Goal: Communication & Community: Answer question/provide support

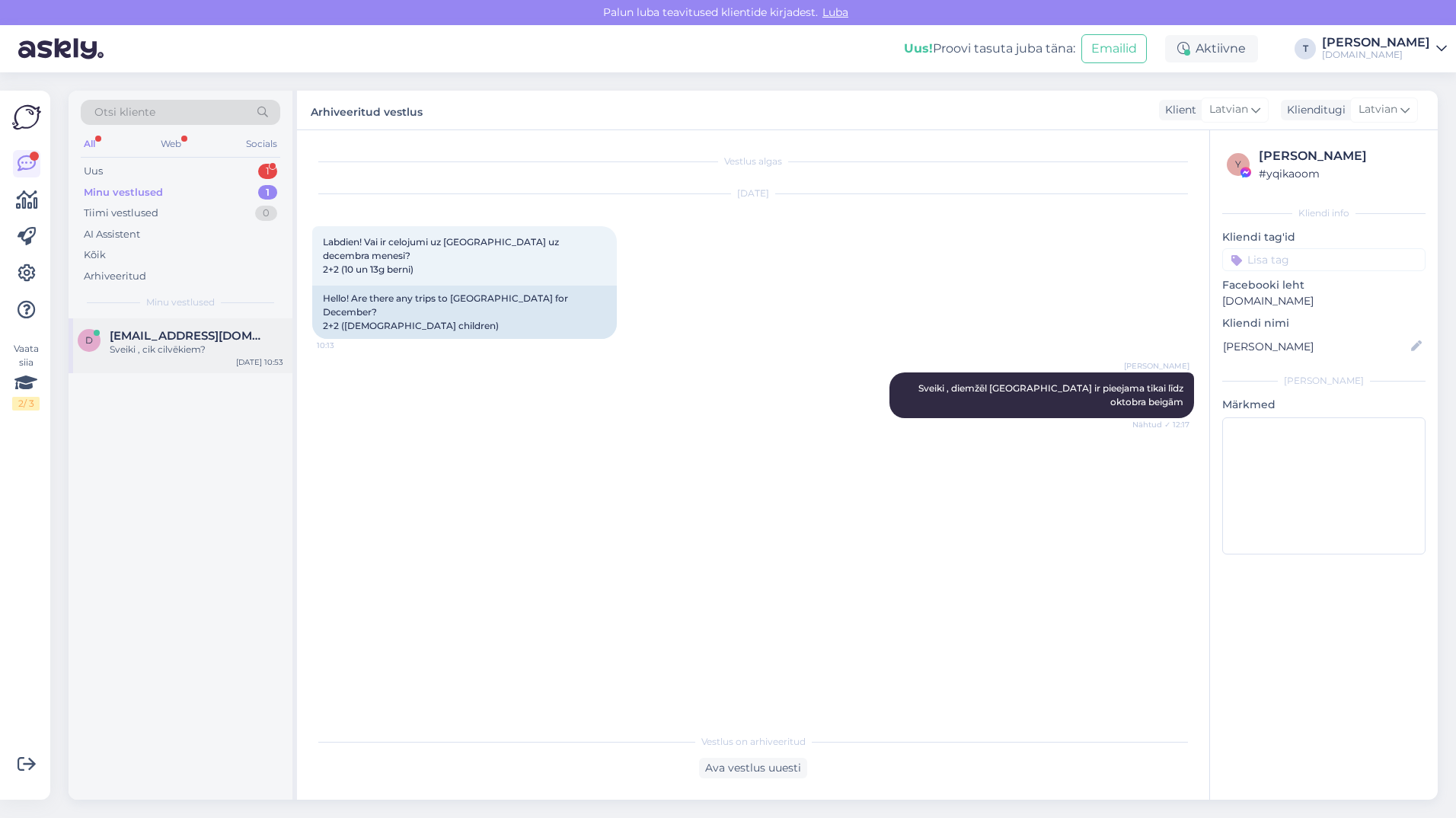
click at [202, 343] on div "Sveiki , cik cilvēkiem?" at bounding box center [196, 350] width 174 height 14
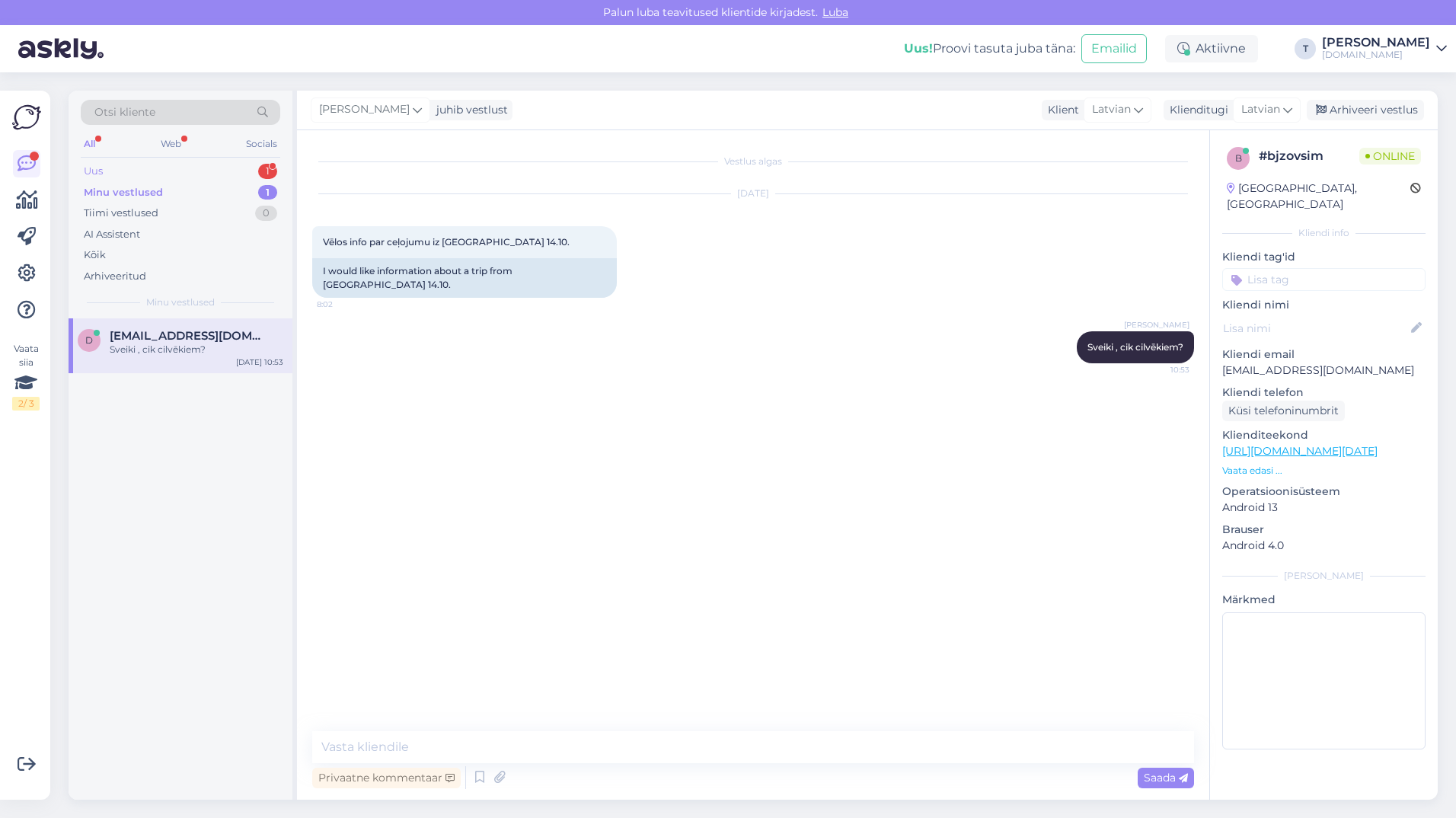
click at [220, 163] on div "Uus 1" at bounding box center [180, 171] width 199 height 22
click at [167, 364] on div "katru reizi, kad atveru Facebook kontu, man atverās jūsu mājas lapa. nevēlos to…" at bounding box center [196, 356] width 174 height 27
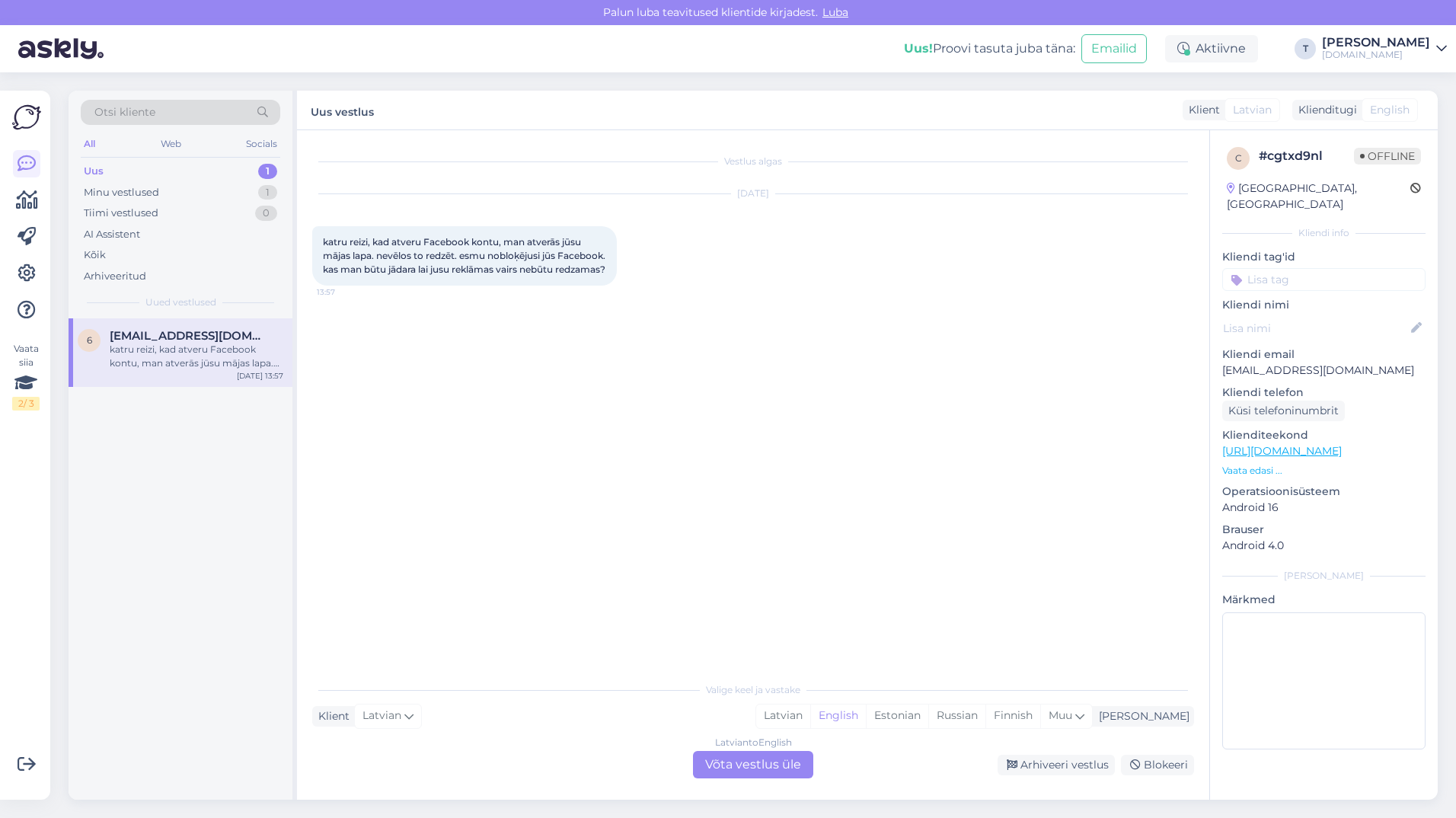
click at [717, 760] on div "Latvian to English Võta vestlus üle" at bounding box center [753, 764] width 120 height 27
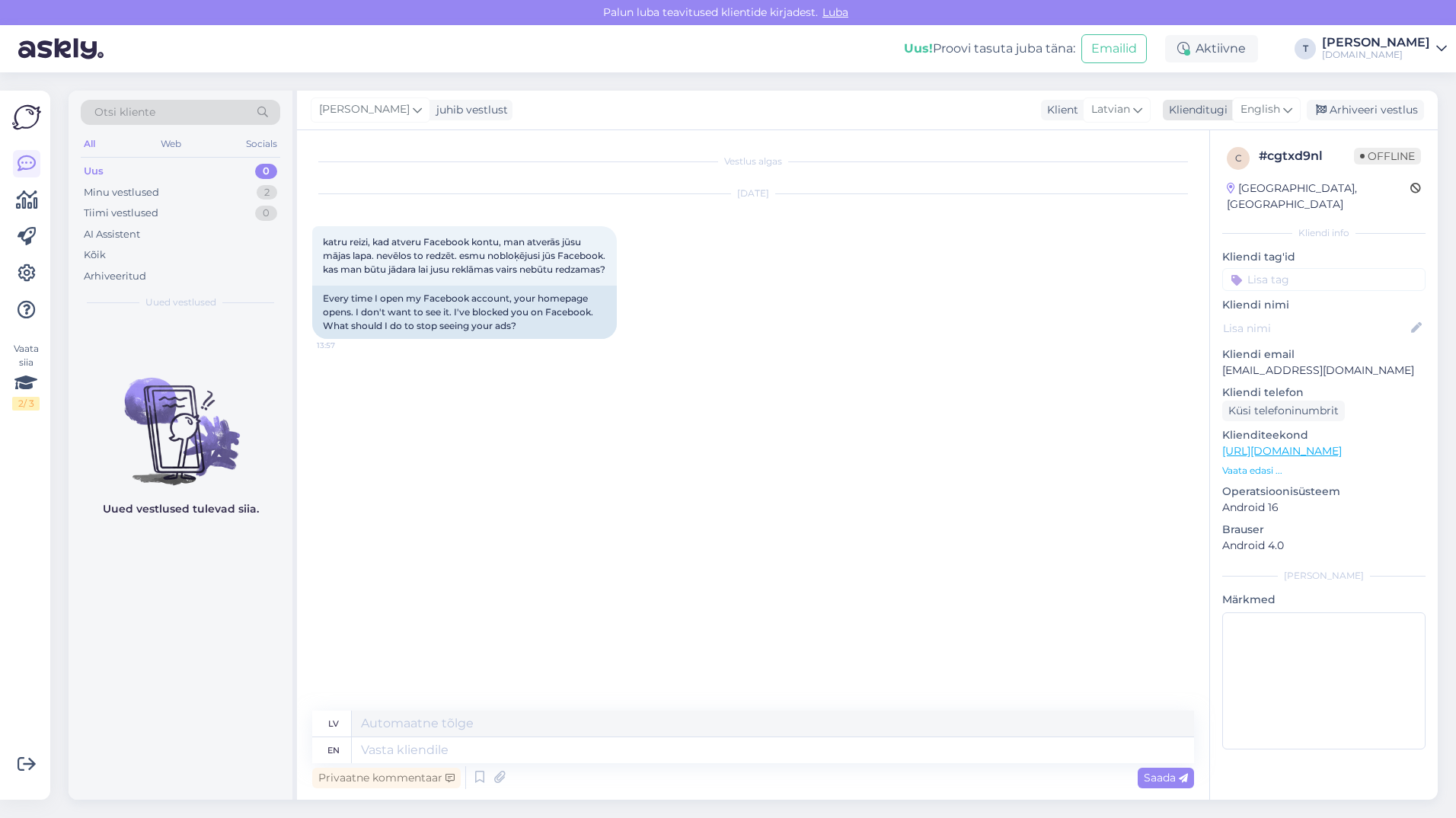
click at [1254, 109] on span "English" at bounding box center [1260, 110] width 39 height 17
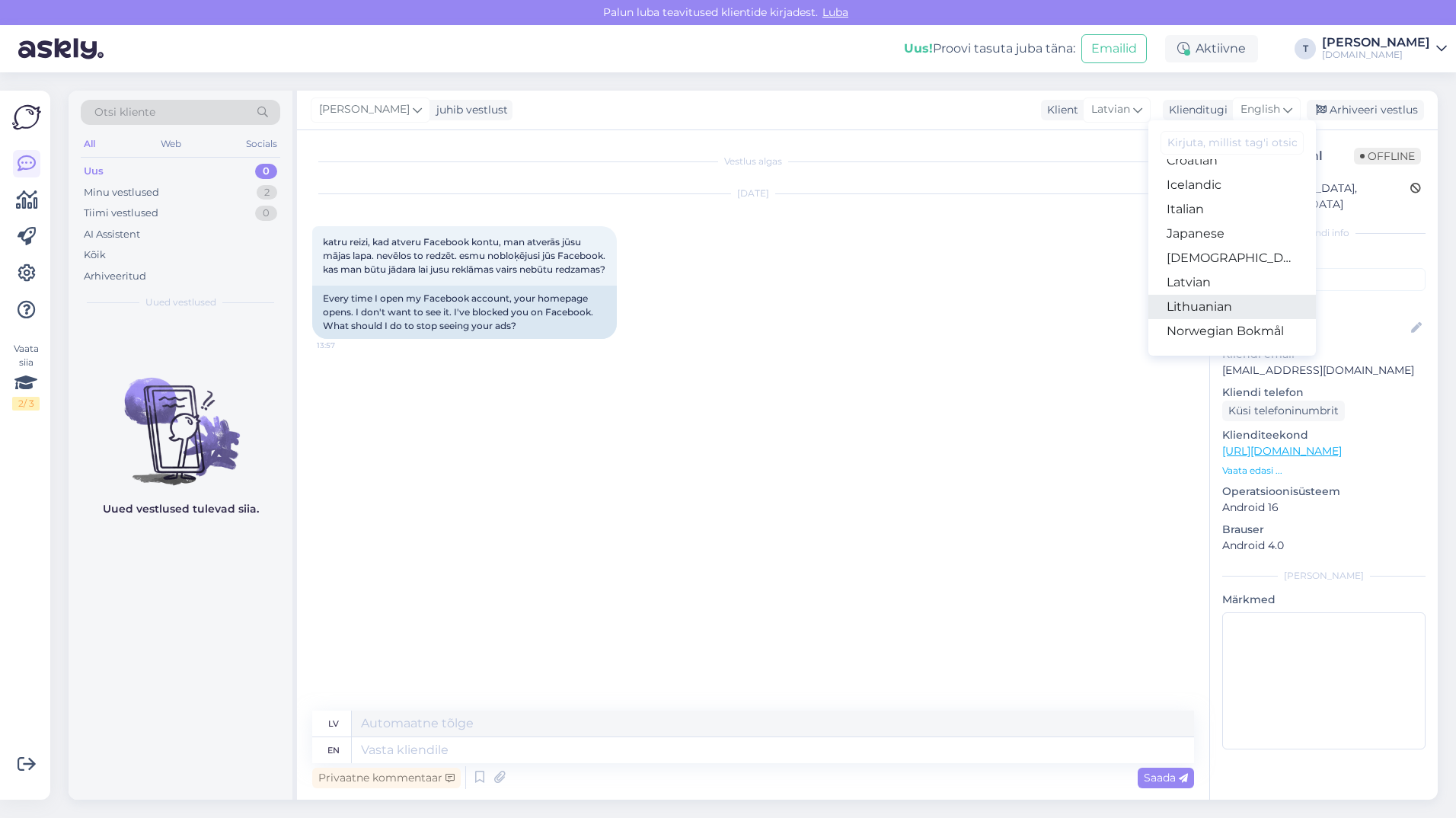
scroll to position [322, 0]
click at [1200, 289] on link "Latvian" at bounding box center [1231, 295] width 167 height 24
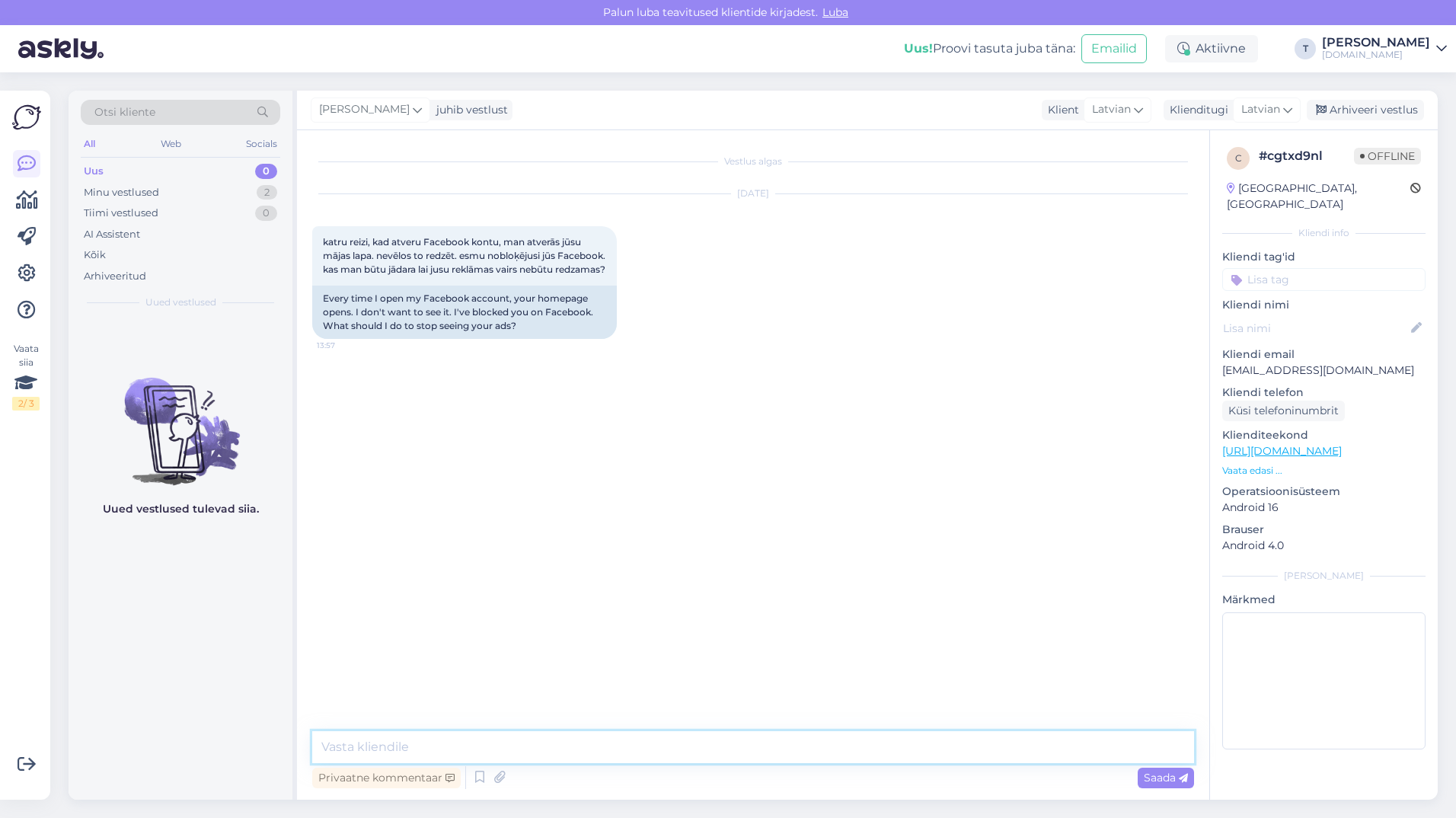
click at [479, 745] on textarea at bounding box center [753, 747] width 882 height 32
click at [370, 750] on textarea "Diemž€l nevaru" at bounding box center [753, 747] width 882 height 32
type textarea "Diemžēl nevaru"
click at [431, 286] on div "katru reizi, kad atveru Facebook kontu, man atverās jūsu mājas lapa. nevēlos to…" at bounding box center [464, 256] width 305 height 59
drag, startPoint x: 524, startPoint y: 340, endPoint x: 315, endPoint y: 307, distance: 211.6
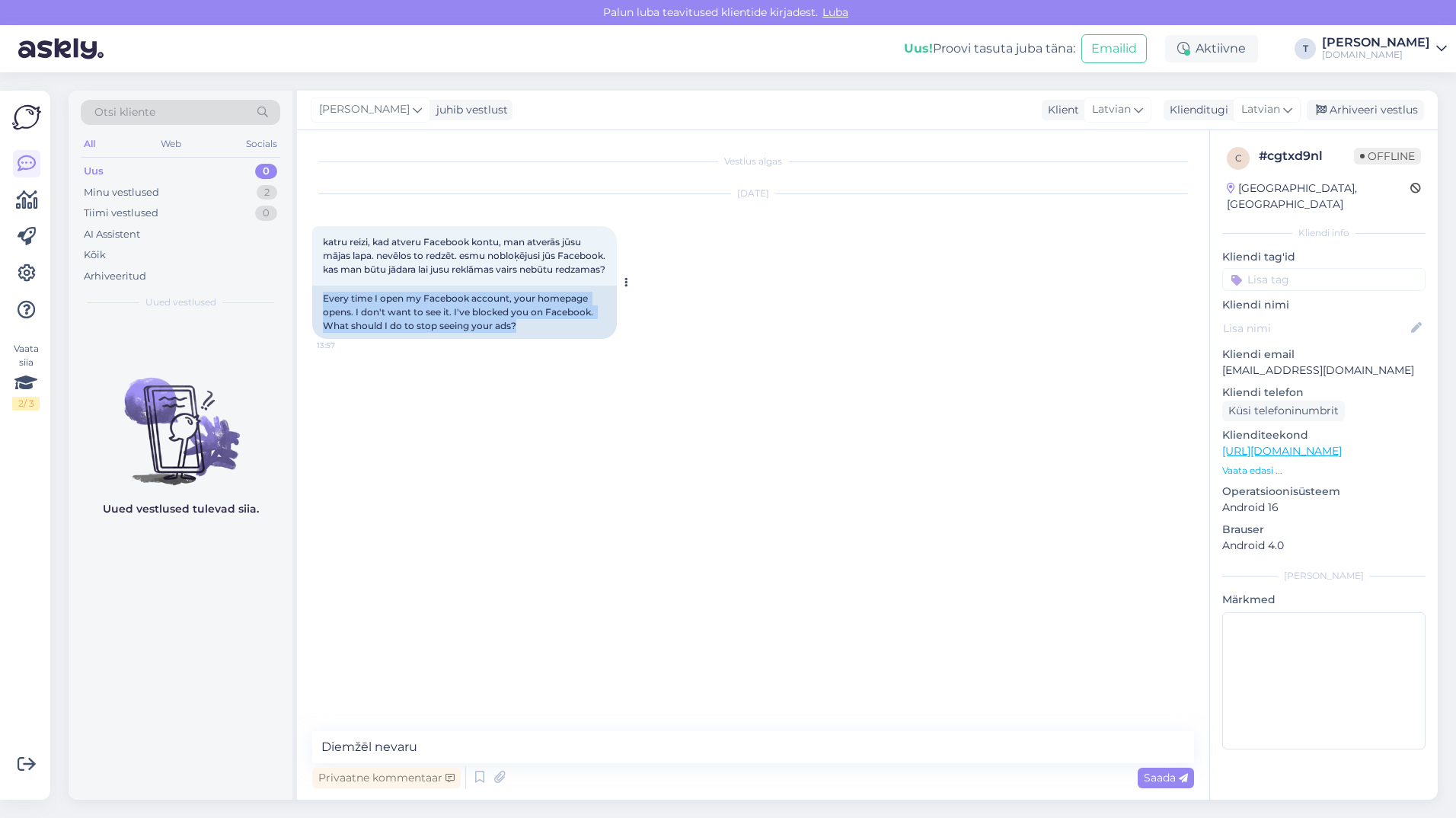
click at [315, 307] on div "Every time I open my Facebook account, your homepage opens. I don't want to see…" at bounding box center [464, 312] width 305 height 54
drag, startPoint x: 315, startPoint y: 307, endPoint x: 367, endPoint y: 322, distance: 54.1
copy div "Every time I open my Facebook account, your homepage opens. I don't want to see…"
drag, startPoint x: 482, startPoint y: 285, endPoint x: 448, endPoint y: 285, distance: 34.0
click at [481, 285] on div "katru reizi, kad atveru Facebook kontu, man atverās jūsu mājas lapa. nevēlos to…" at bounding box center [464, 256] width 305 height 59
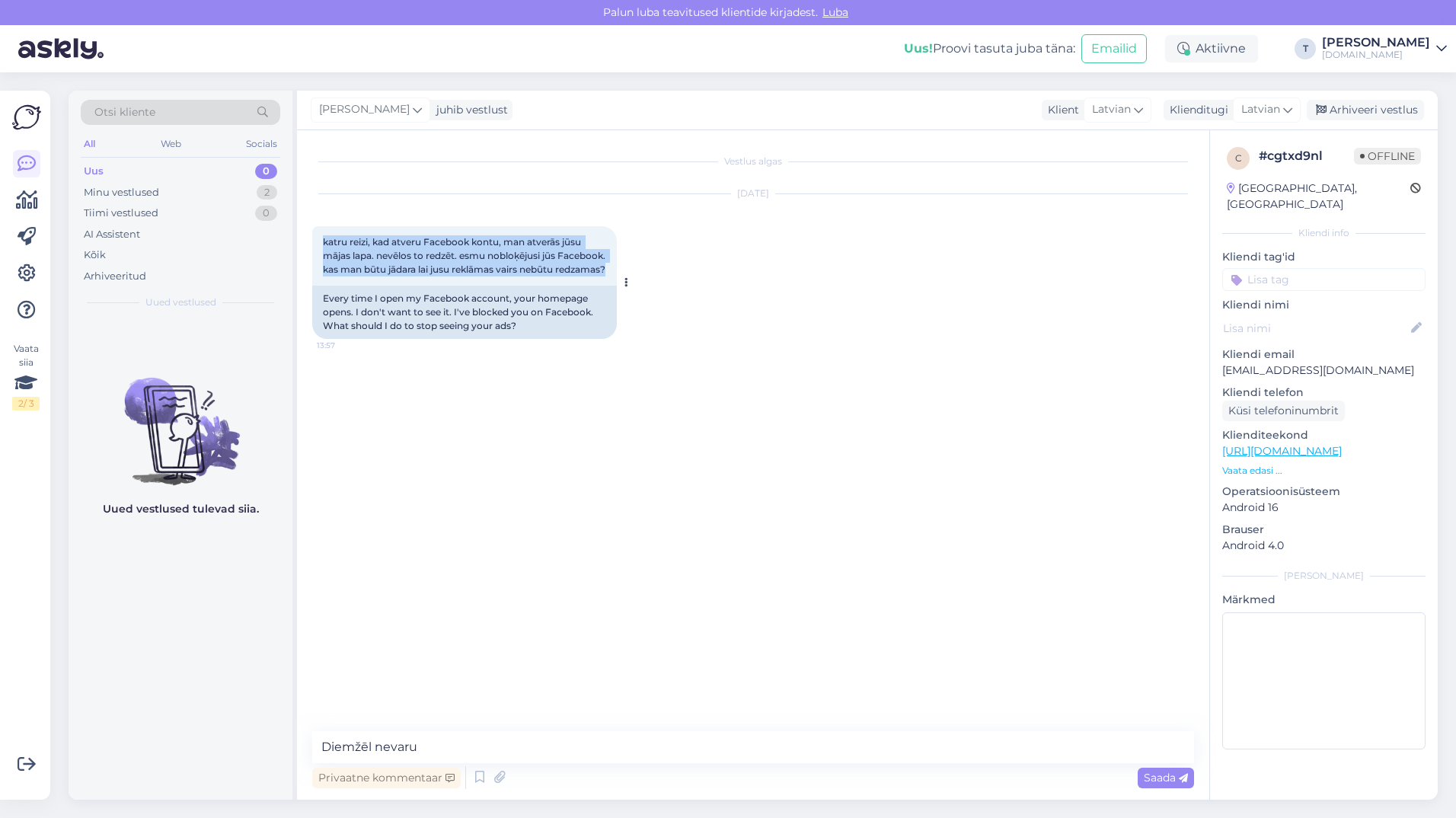
drag, startPoint x: 411, startPoint y: 278, endPoint x: 322, endPoint y: 243, distance: 95.6
click at [322, 243] on div "katru reizi, kad atveru Facebook kontu, man atverās jūsu mājas lapa. nevēlos to…" at bounding box center [464, 256] width 305 height 59
drag, startPoint x: 322, startPoint y: 243, endPoint x: 359, endPoint y: 258, distance: 39.9
copy span "katru reizi, kad atveru Facebook kontu, man atverās jūsu mājas lapa. nevēlos to…"
drag, startPoint x: 1049, startPoint y: 658, endPoint x: 1042, endPoint y: 633, distance: 26.0
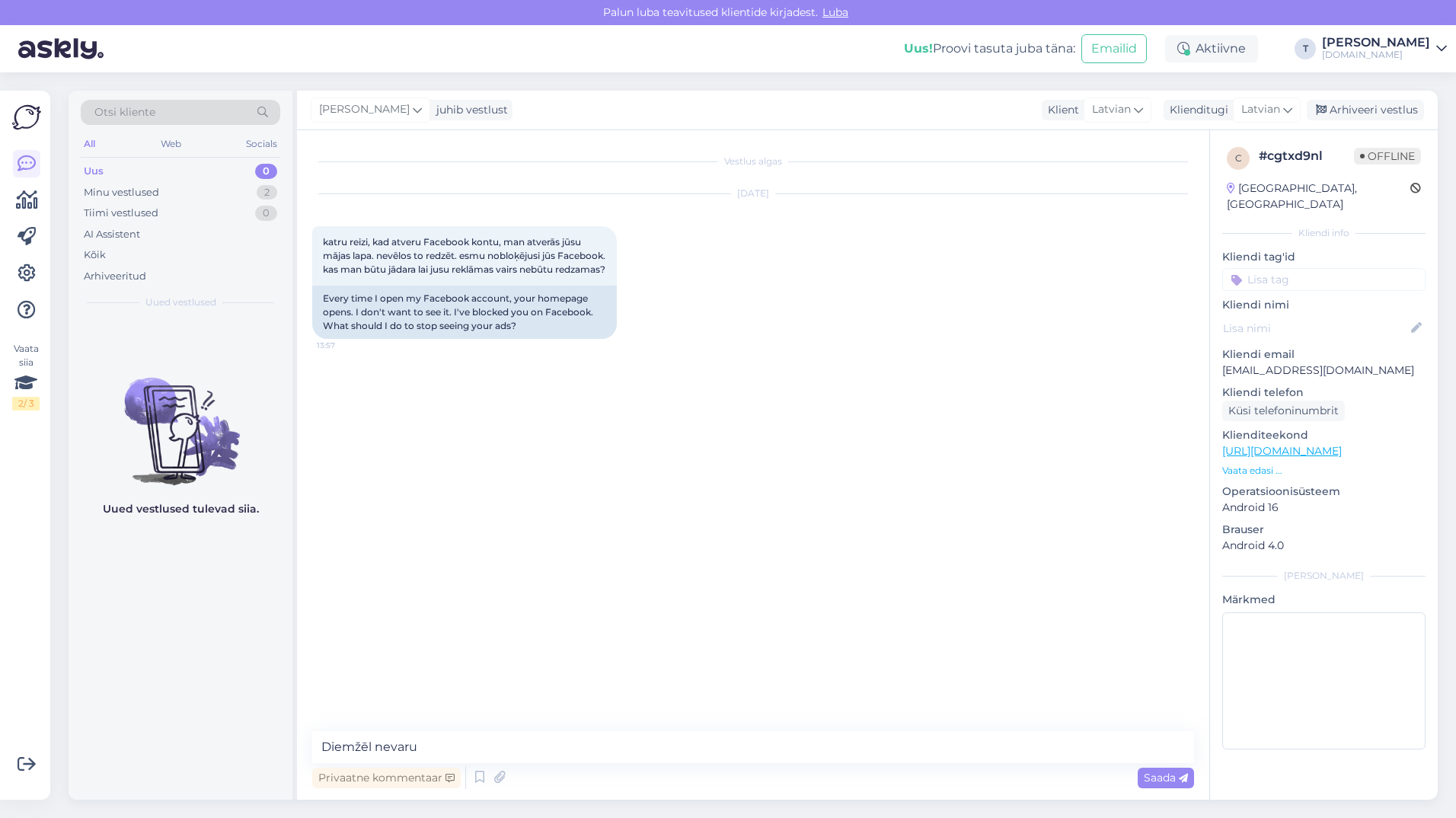
click at [1046, 642] on div "Vestlus algas [DATE] katru reizi, kad atveru Facebook kontu, man atverās jūsu m…" at bounding box center [759, 432] width 896 height 572
click at [1351, 109] on div "Arhiveeri vestlus" at bounding box center [1365, 110] width 117 height 21
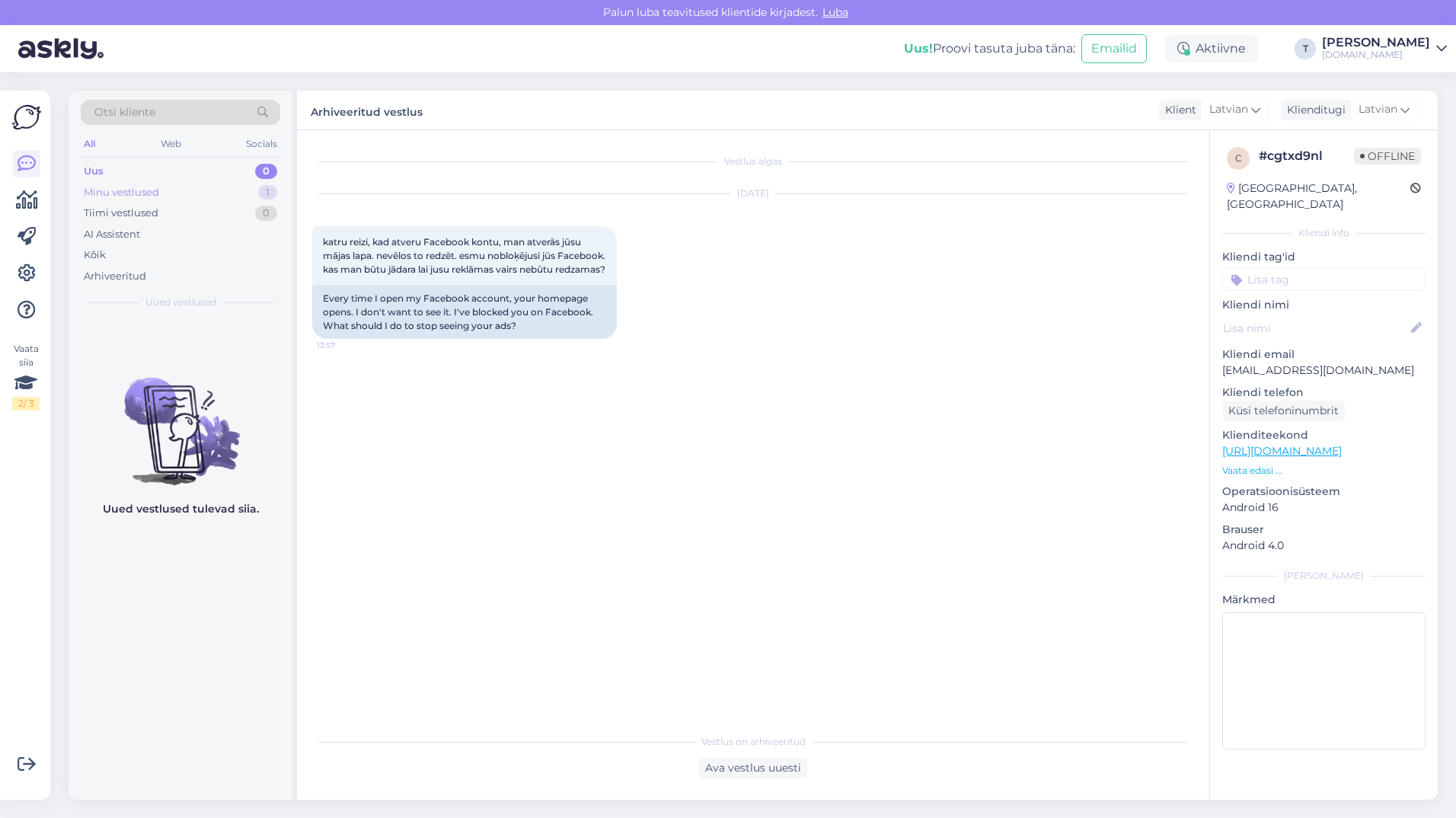
click at [202, 187] on div "Minu vestlused 1" at bounding box center [180, 193] width 199 height 22
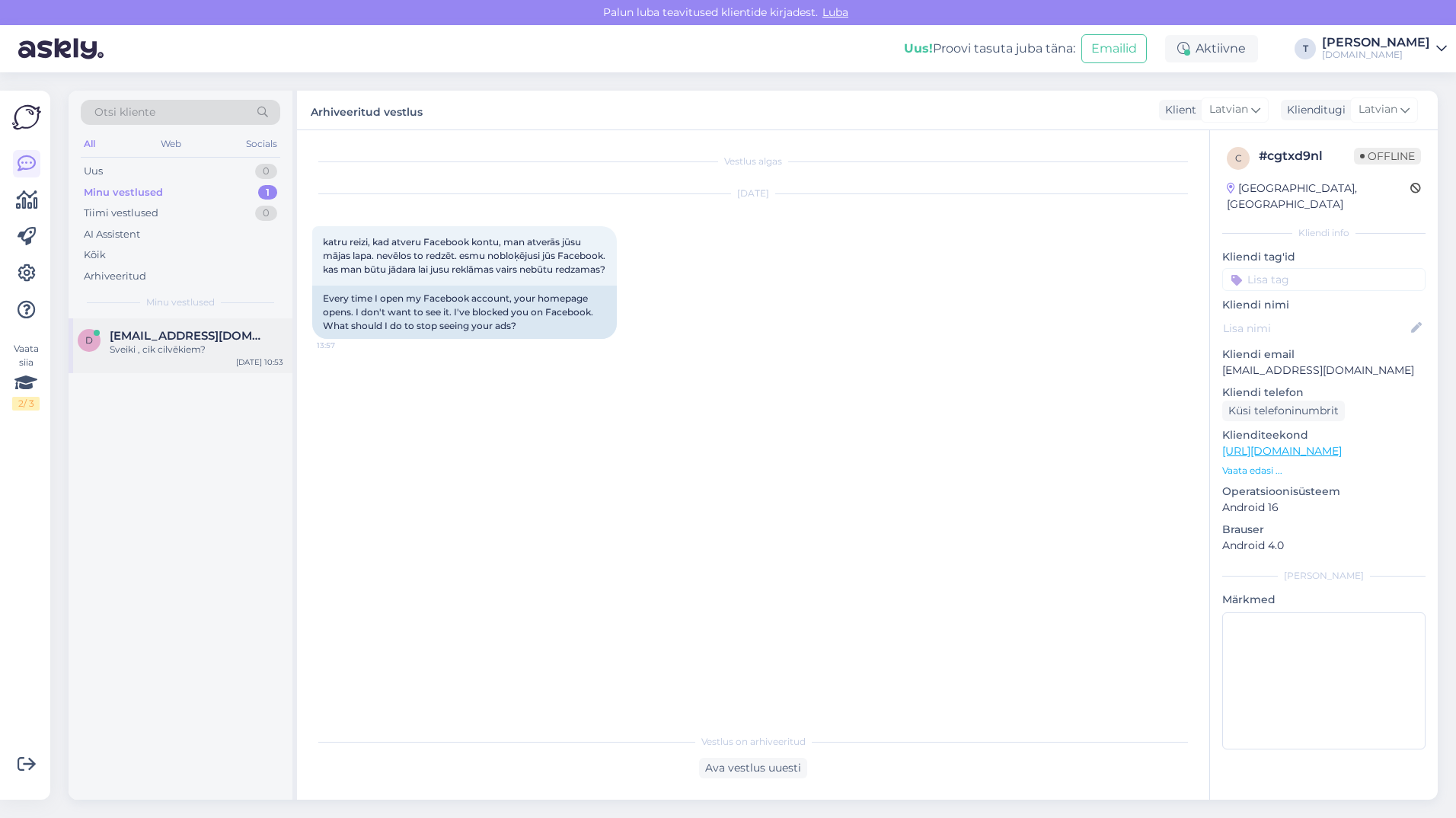
click at [237, 333] on div "[EMAIL_ADDRESS][DOMAIN_NAME]" at bounding box center [196, 336] width 174 height 14
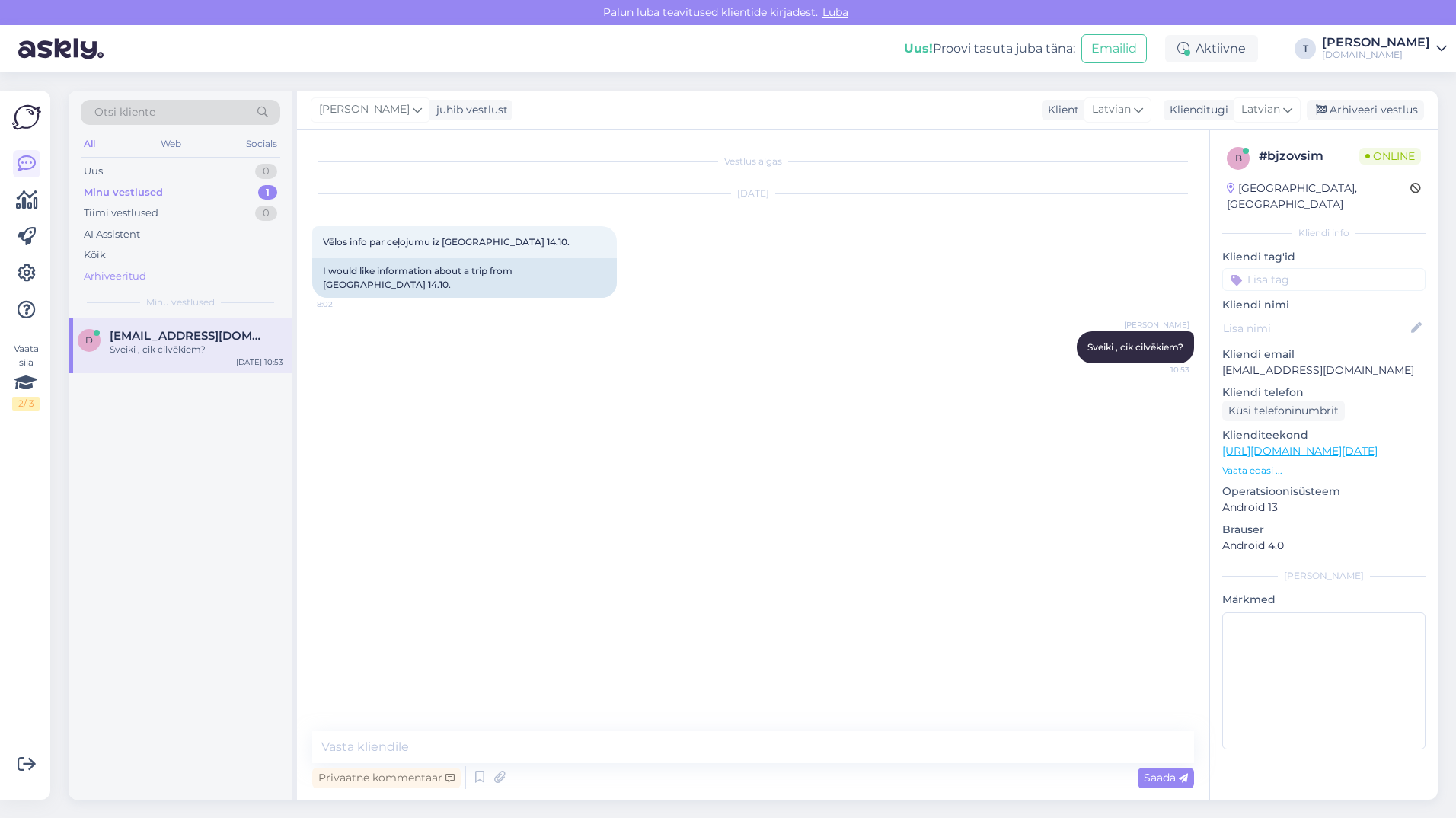
click at [131, 272] on div "Arhiveeritud" at bounding box center [115, 276] width 62 height 15
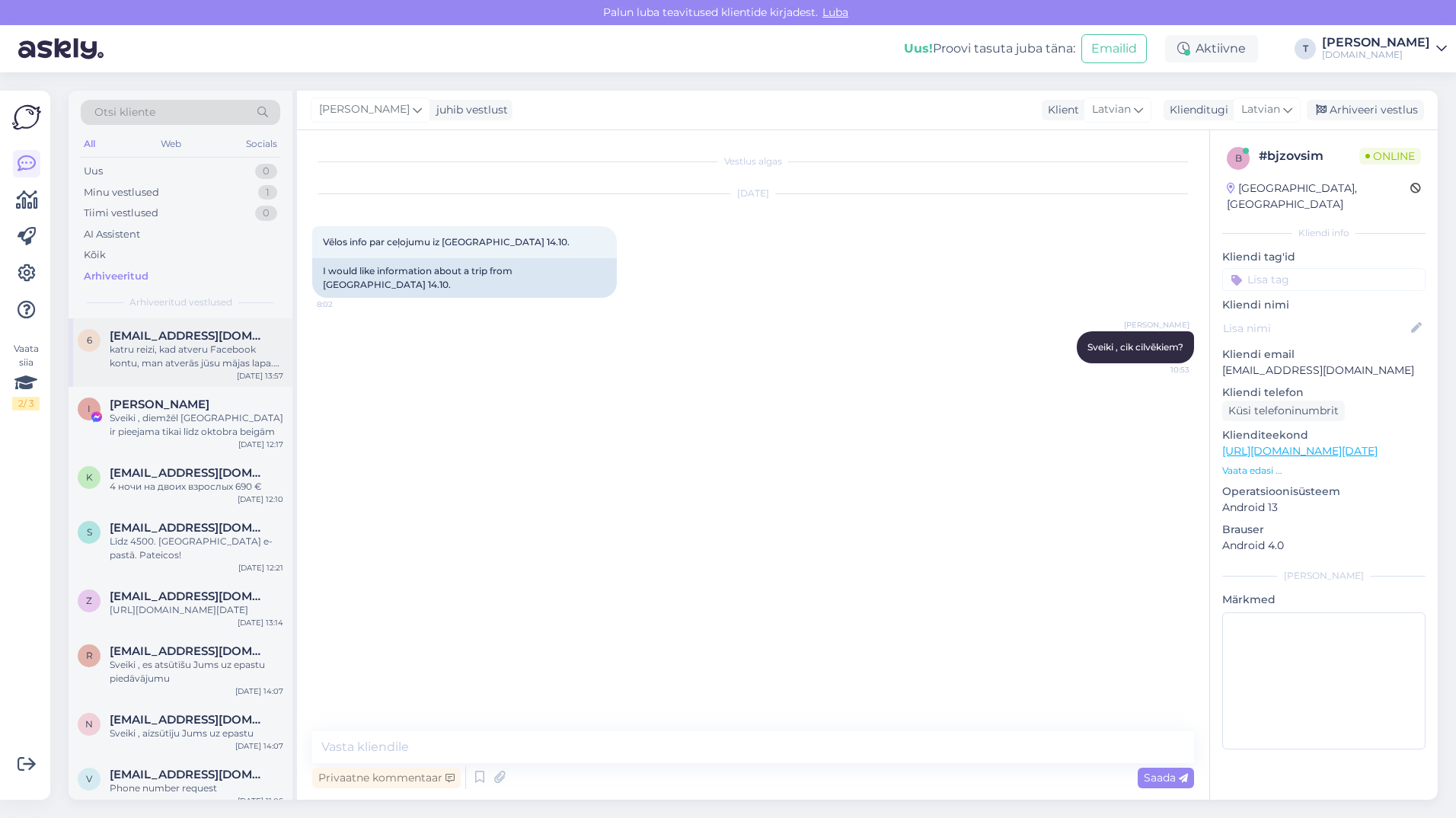
click at [134, 350] on div "katru reizi, kad atveru Facebook kontu, man atverās jūsu mājas lapa. nevēlos to…" at bounding box center [196, 356] width 174 height 27
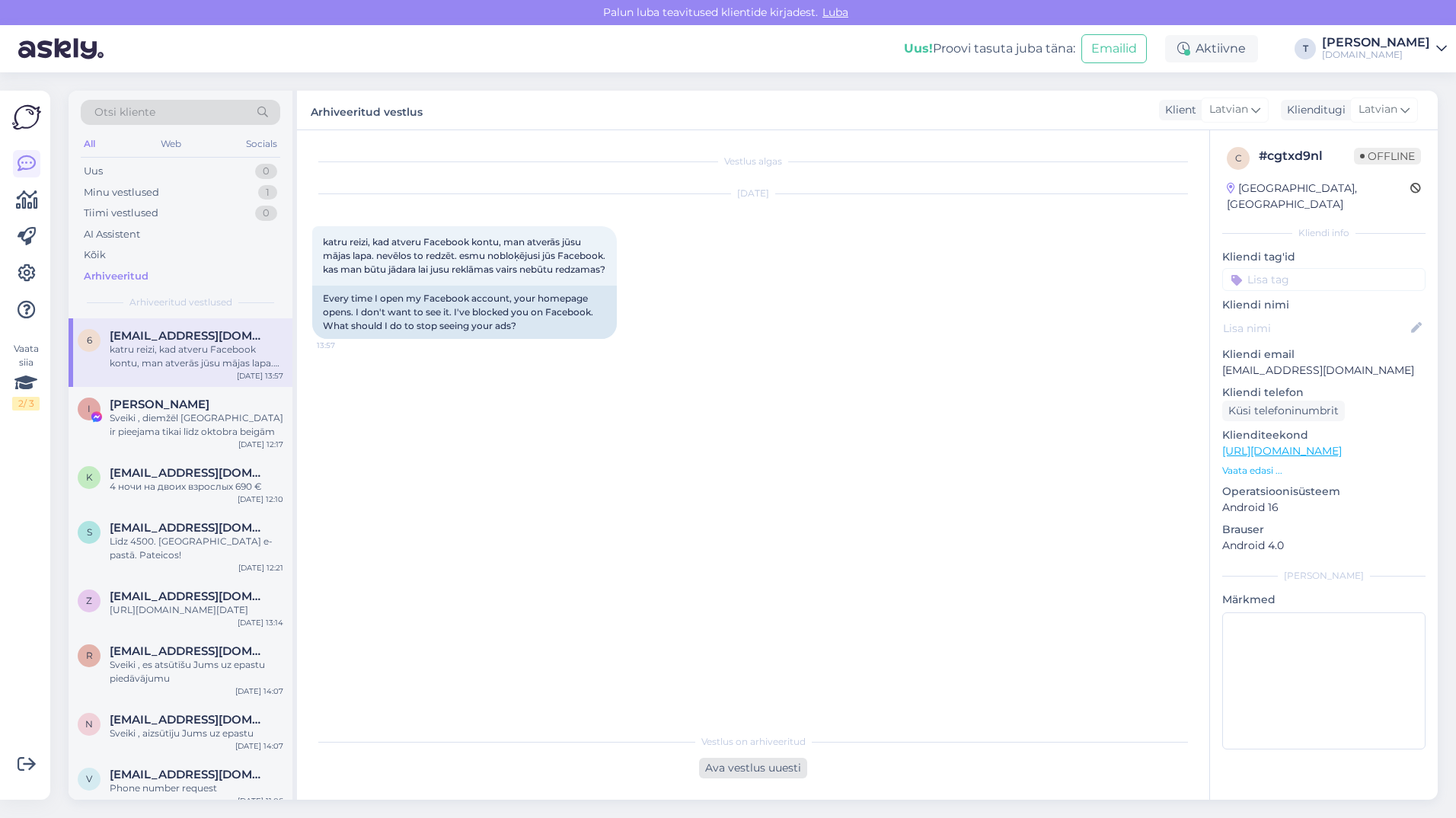
click at [798, 772] on div "Ava vestlus uuesti" at bounding box center [753, 768] width 108 height 21
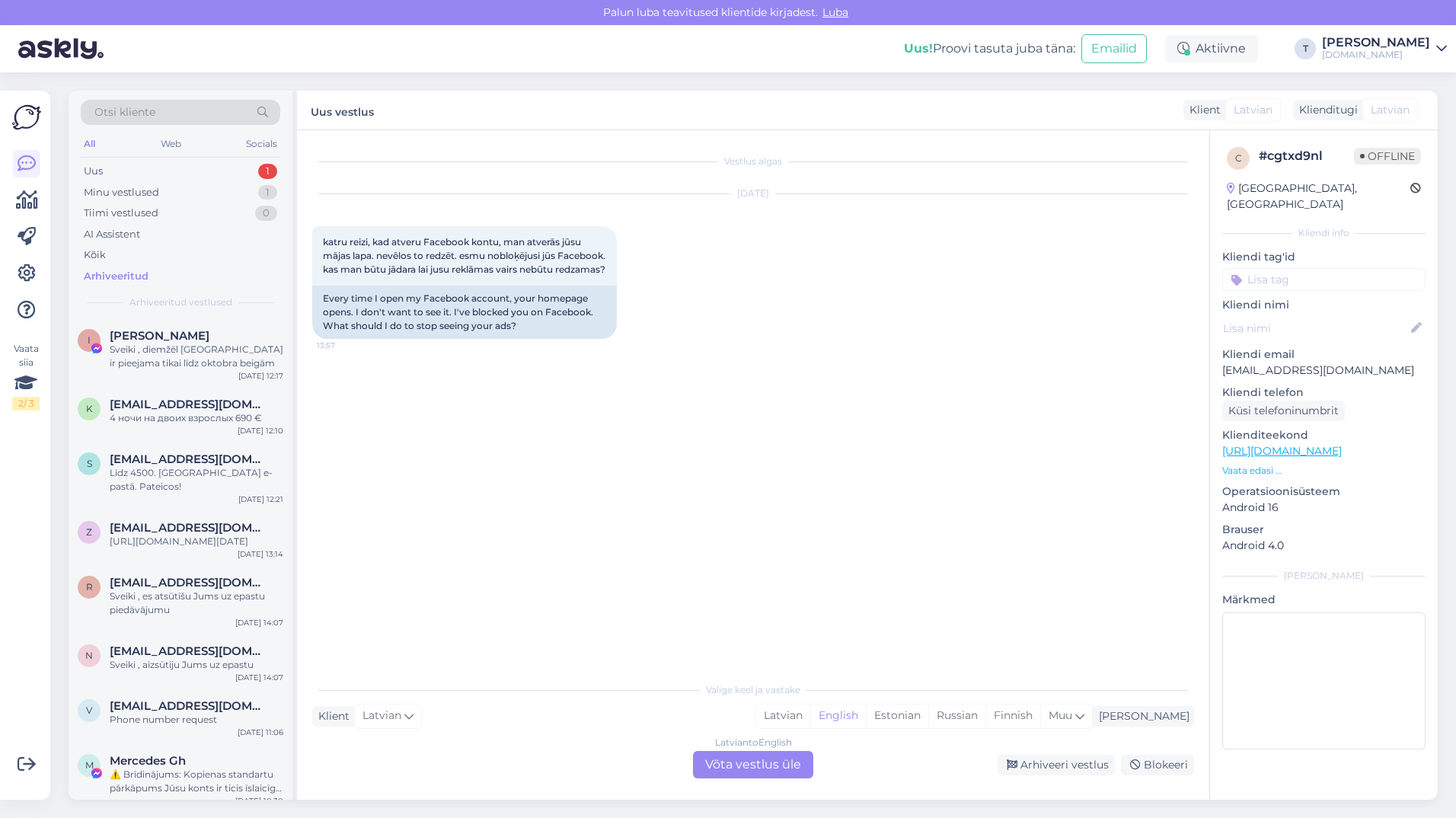
click at [766, 771] on div "Latvian to English Võta vestlus üle" at bounding box center [753, 764] width 120 height 27
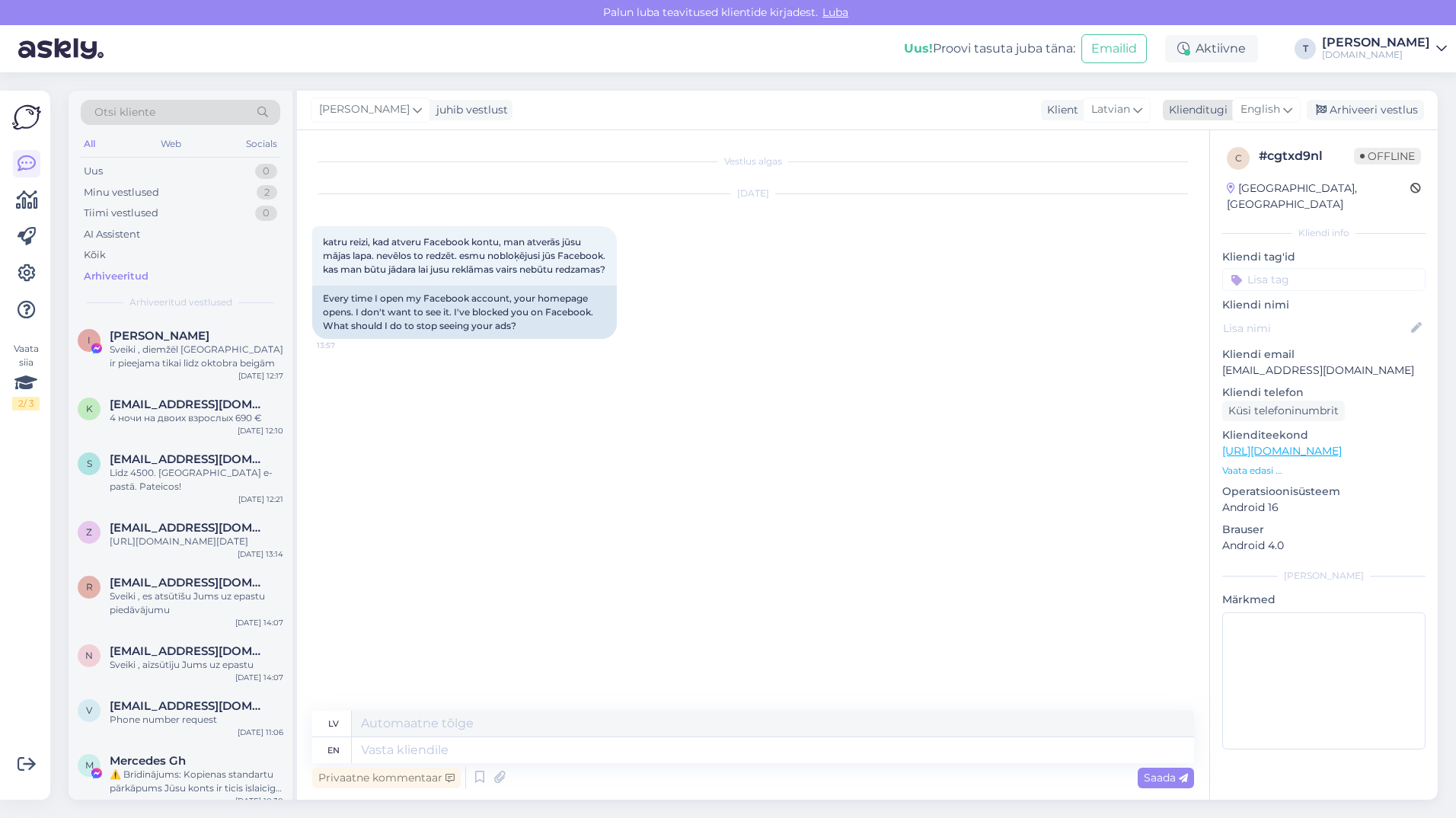
click at [1252, 107] on span "English" at bounding box center [1260, 110] width 39 height 17
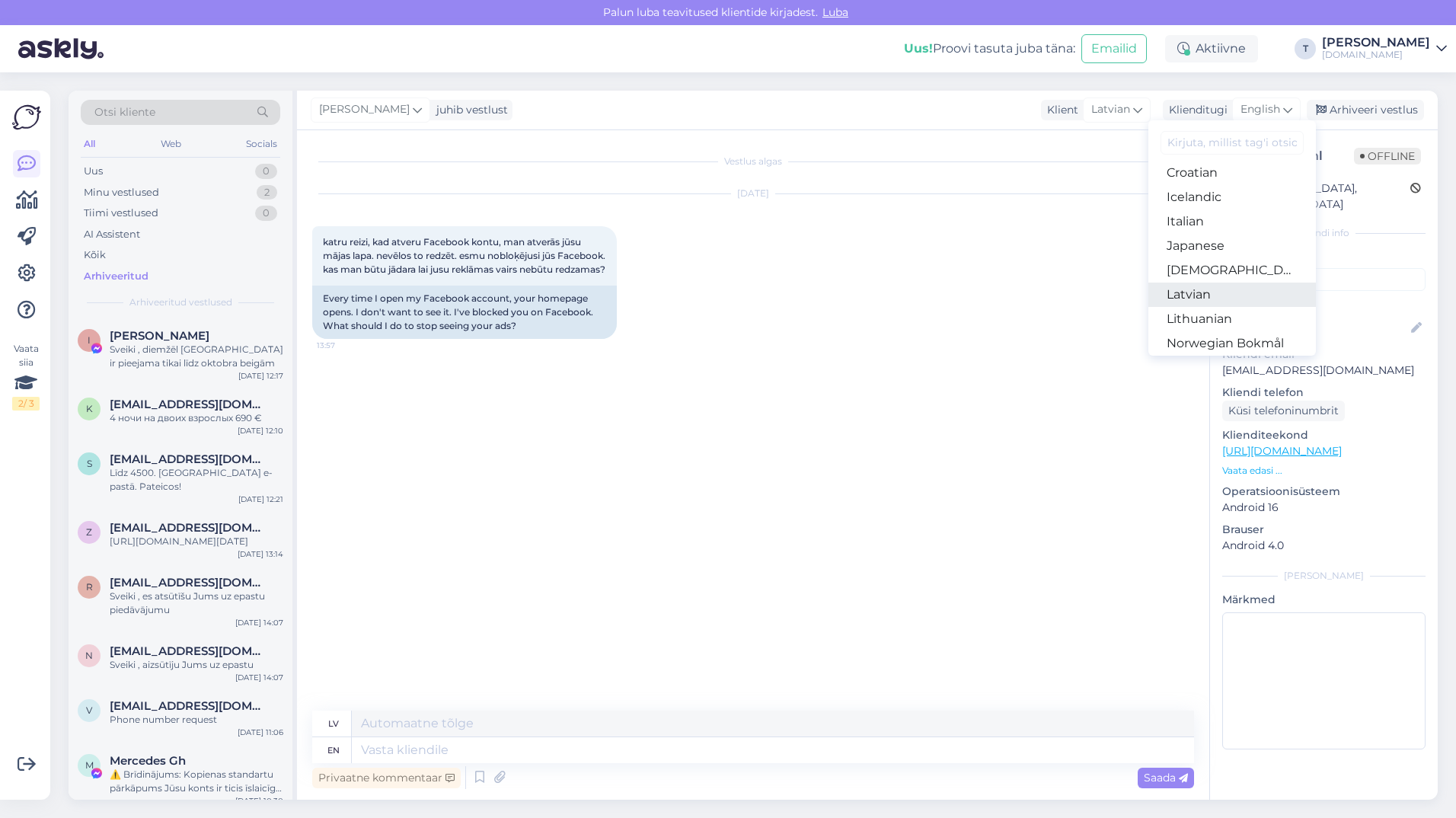
click at [1197, 294] on link "Latvian" at bounding box center [1231, 295] width 167 height 24
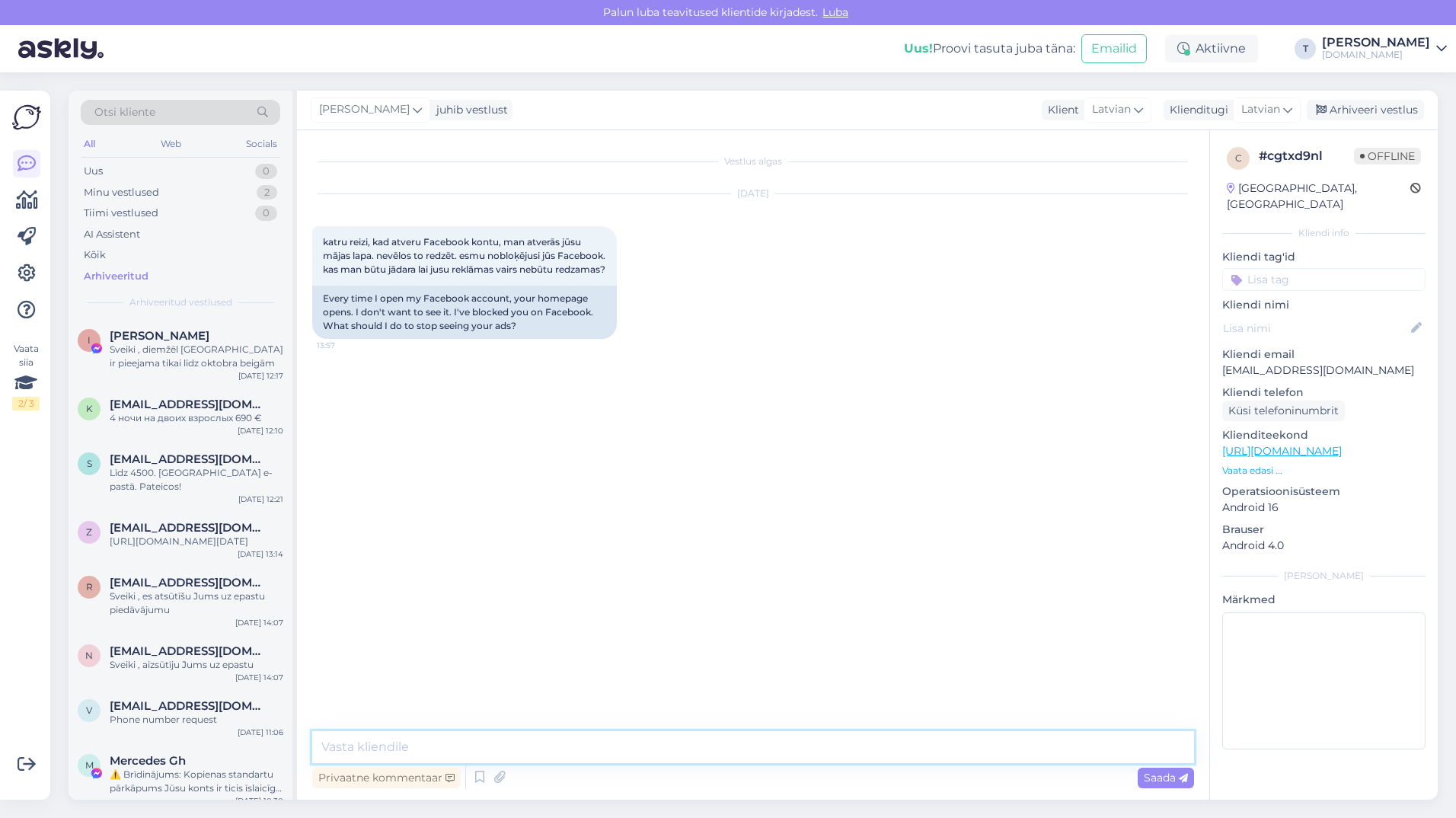
click at [613, 747] on textarea at bounding box center [753, 747] width 882 height 32
paste textarea "Reklāmas Facebook rāda pati platforma atbilstoši Jūsu interesēm un iestatījumie…"
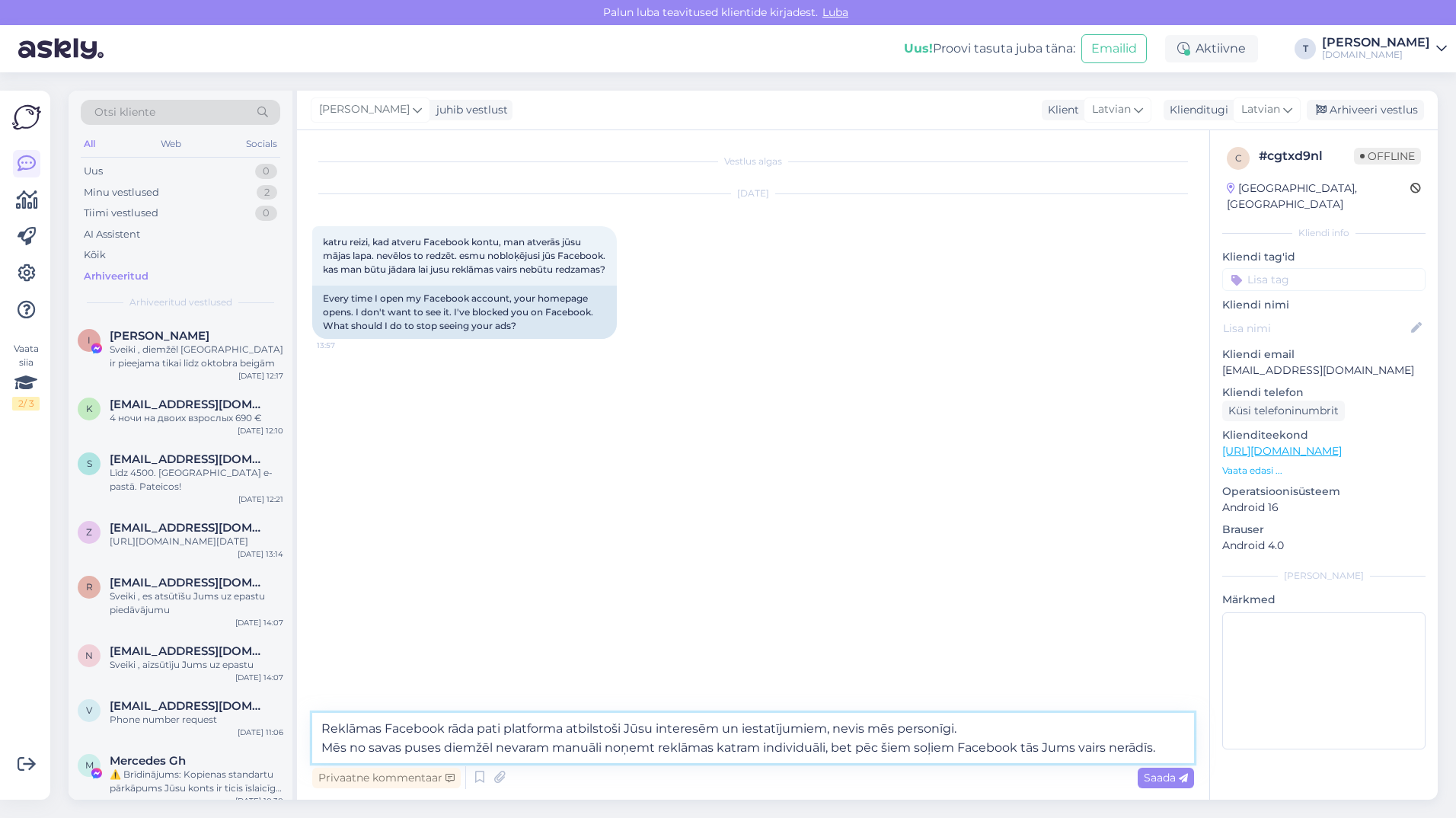
click at [319, 728] on textarea "Reklāmas Facebook rāda pati platforma atbilstoši Jūsu interesēm un iestatījumie…" at bounding box center [753, 737] width 882 height 50
type textarea "Sveiki !Reklāmas Facebook rāda pati platforma atbilstoši Jūsu interesēm un iest…"
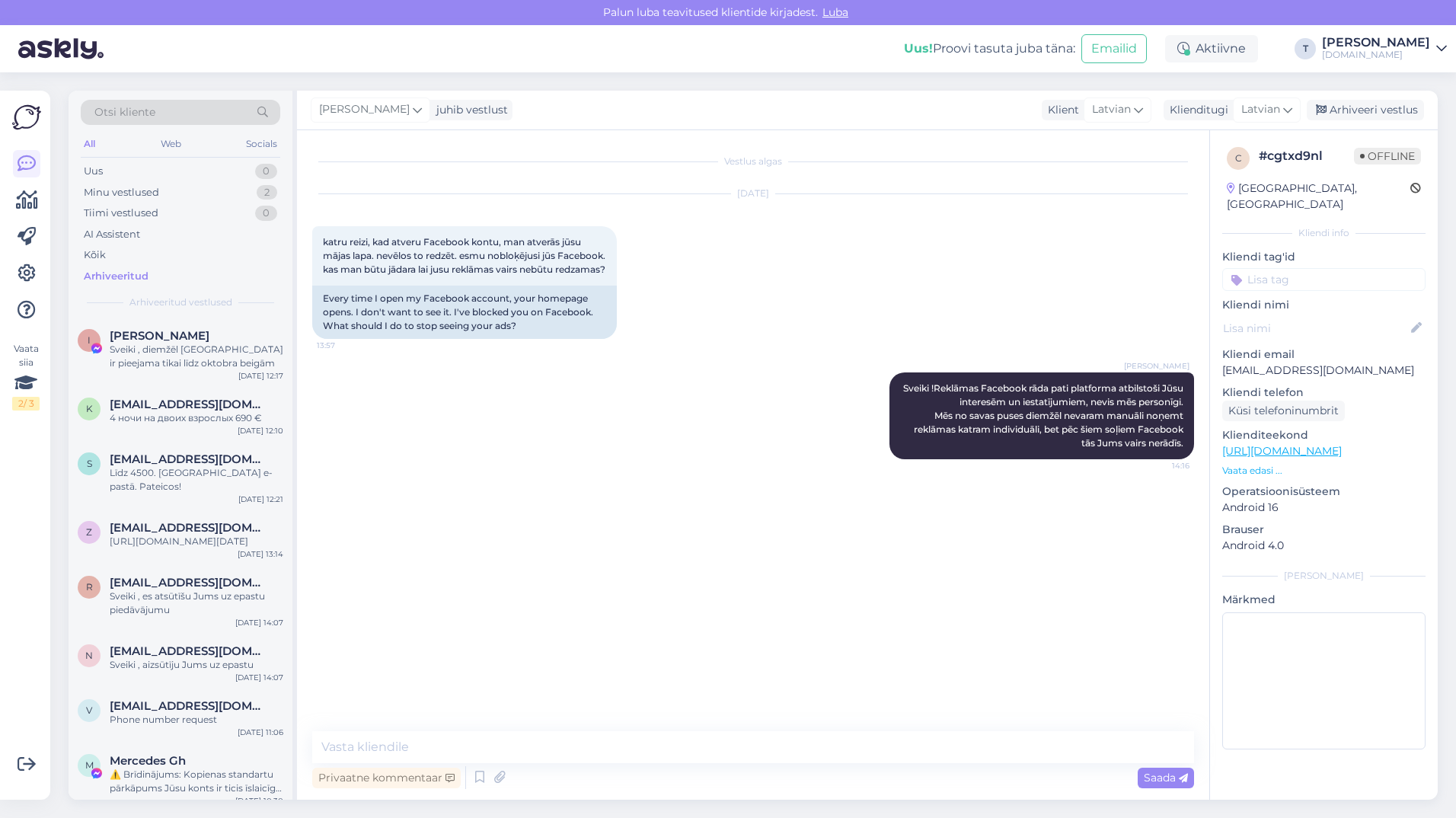
click at [737, 535] on div "Vestlus algas [DATE] katru reizi, kad atveru Facebook kontu, man atverās jūsu m…" at bounding box center [759, 432] width 896 height 572
click at [578, 518] on div "Vestlus algas [DATE] katru reizi, kad atveru Facebook kontu, man atverās jūsu m…" at bounding box center [759, 432] width 896 height 572
click at [214, 413] on div "4 ночи на двоих взрослых 690 €" at bounding box center [196, 417] width 174 height 14
